Goal: Information Seeking & Learning: Learn about a topic

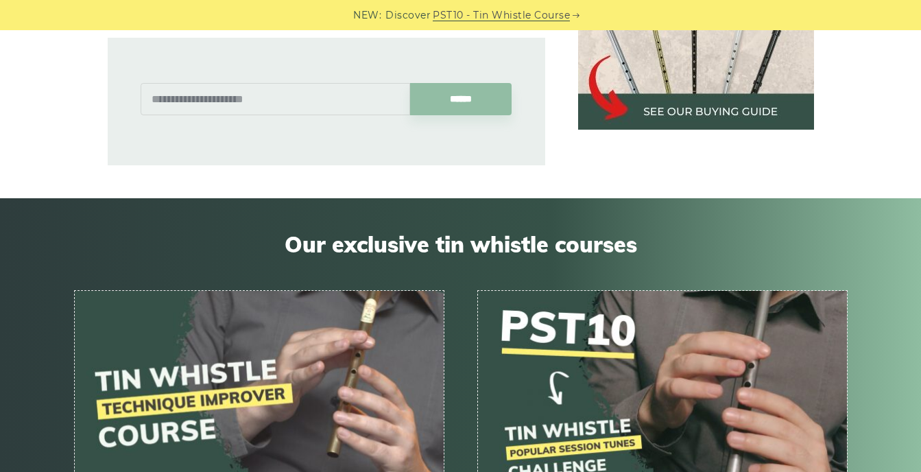
scroll to position [859, 0]
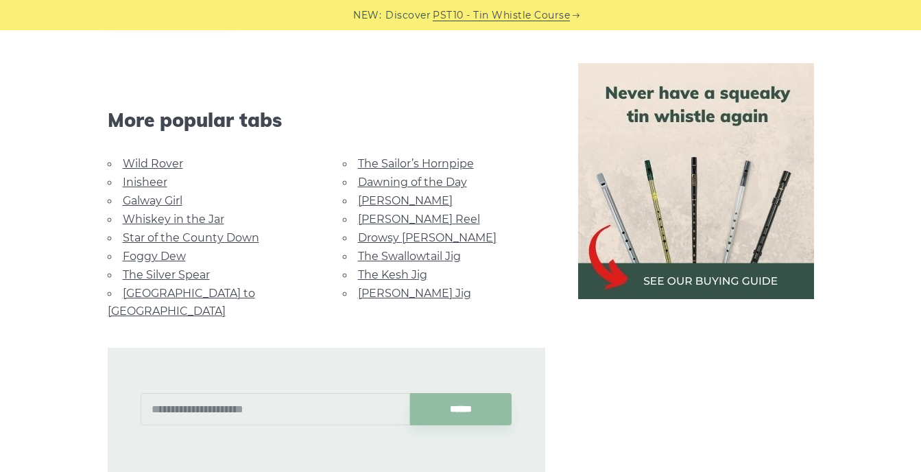
click at [192, 287] on link "[GEOGRAPHIC_DATA] to [GEOGRAPHIC_DATA]" at bounding box center [181, 302] width 147 height 31
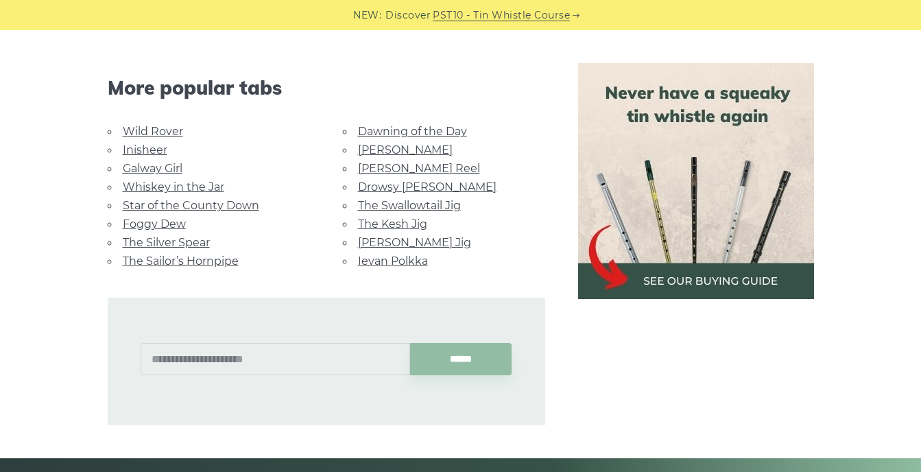
scroll to position [799, 0]
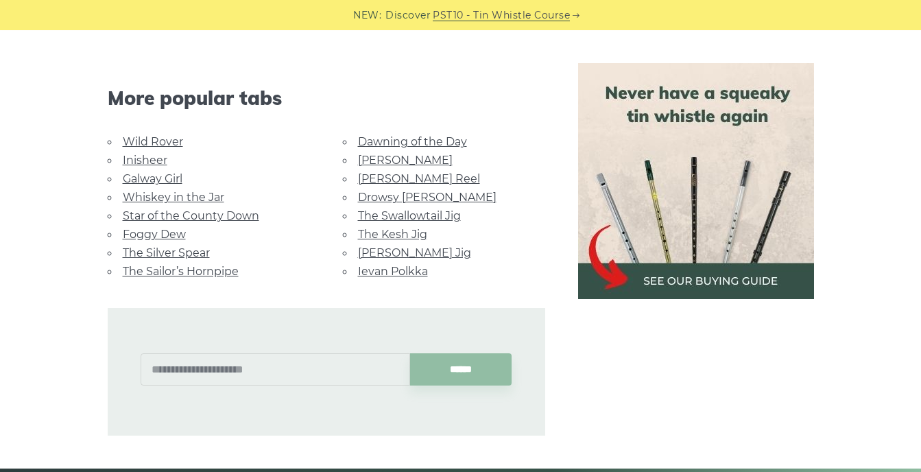
click at [143, 135] on link "Wild Rover" at bounding box center [153, 141] width 60 height 13
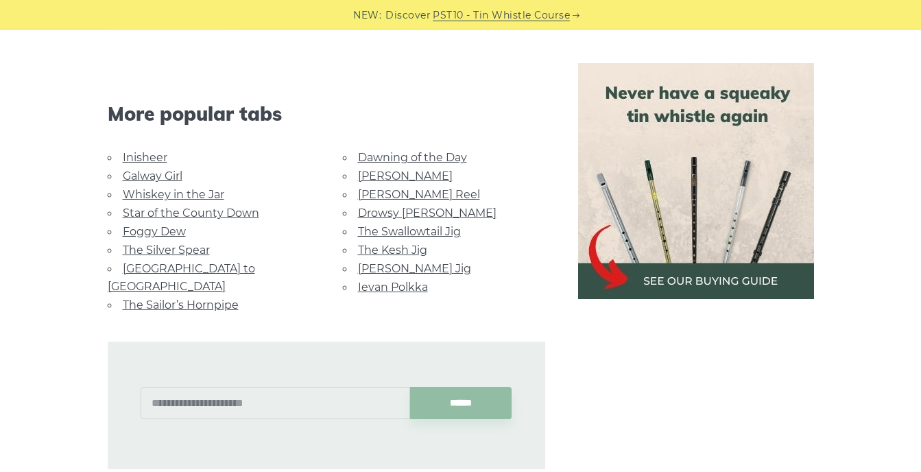
scroll to position [1331, 0]
click at [398, 152] on link "Dawning of the Day" at bounding box center [412, 158] width 109 height 13
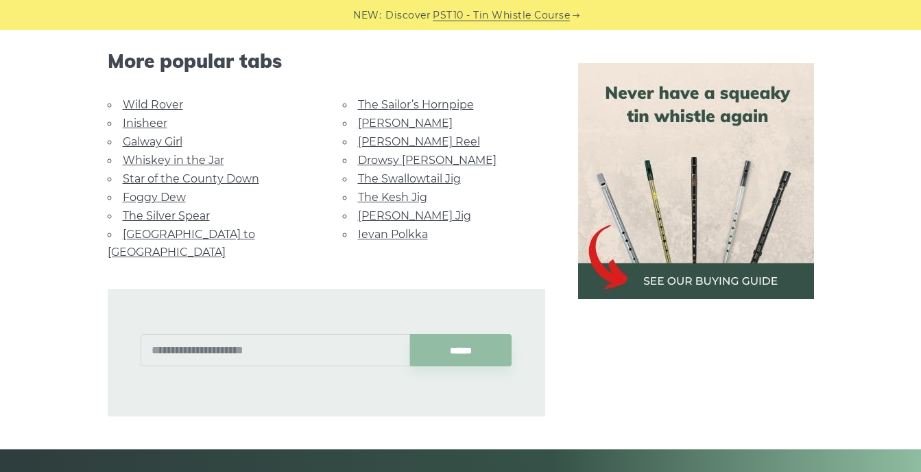
scroll to position [919, 0]
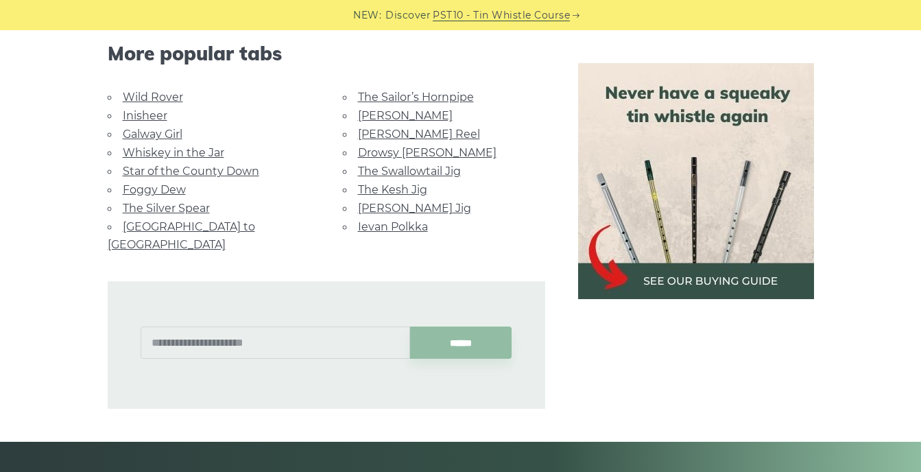
click at [162, 143] on li "Whiskey in the Jar" at bounding box center [209, 152] width 202 height 19
click at [164, 149] on link "Whiskey in the Jar" at bounding box center [174, 152] width 102 height 13
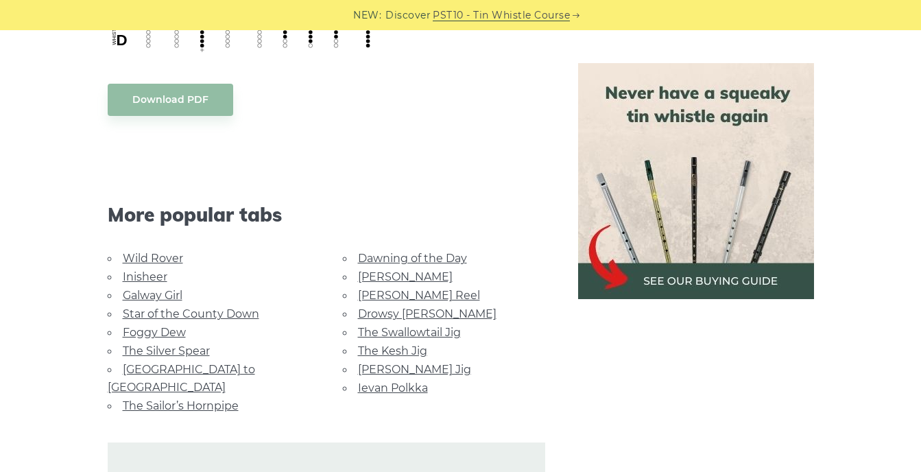
scroll to position [757, 0]
click at [152, 327] on link "Foggy Dew" at bounding box center [154, 333] width 63 height 13
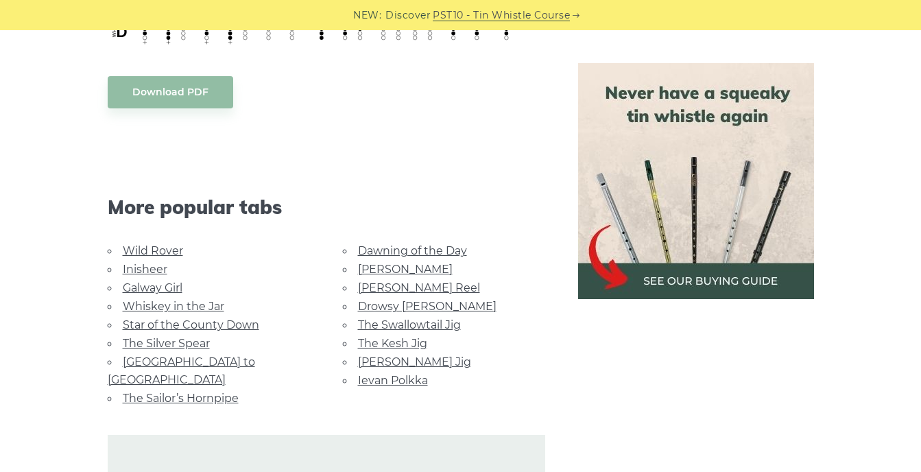
scroll to position [768, 0]
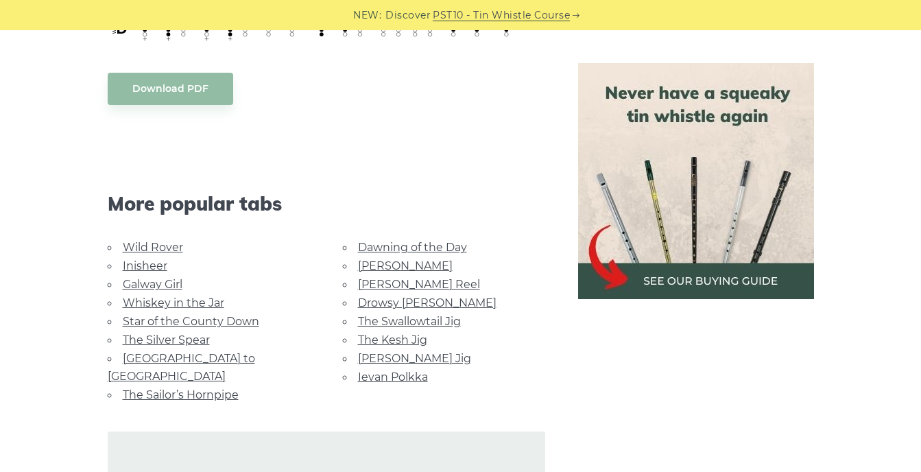
click at [394, 333] on link "The Kesh Jig" at bounding box center [392, 339] width 69 height 13
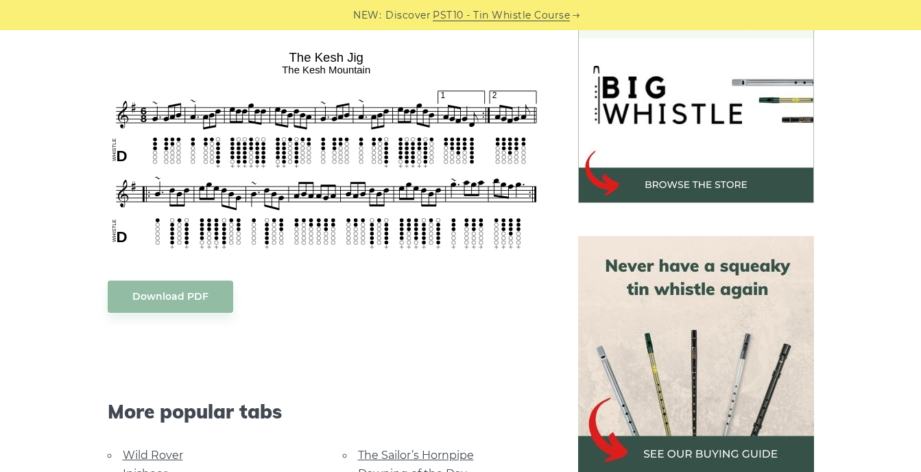
scroll to position [436, 0]
